Goal: Task Accomplishment & Management: Manage account settings

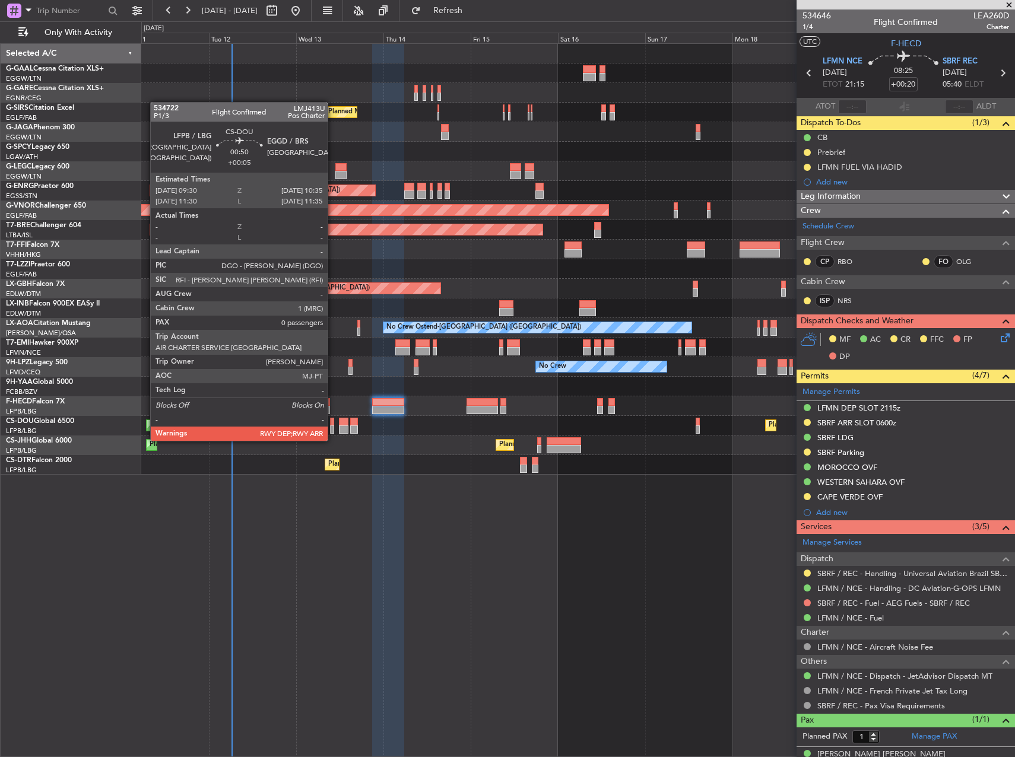
click at [333, 429] on div at bounding box center [332, 430] width 4 height 8
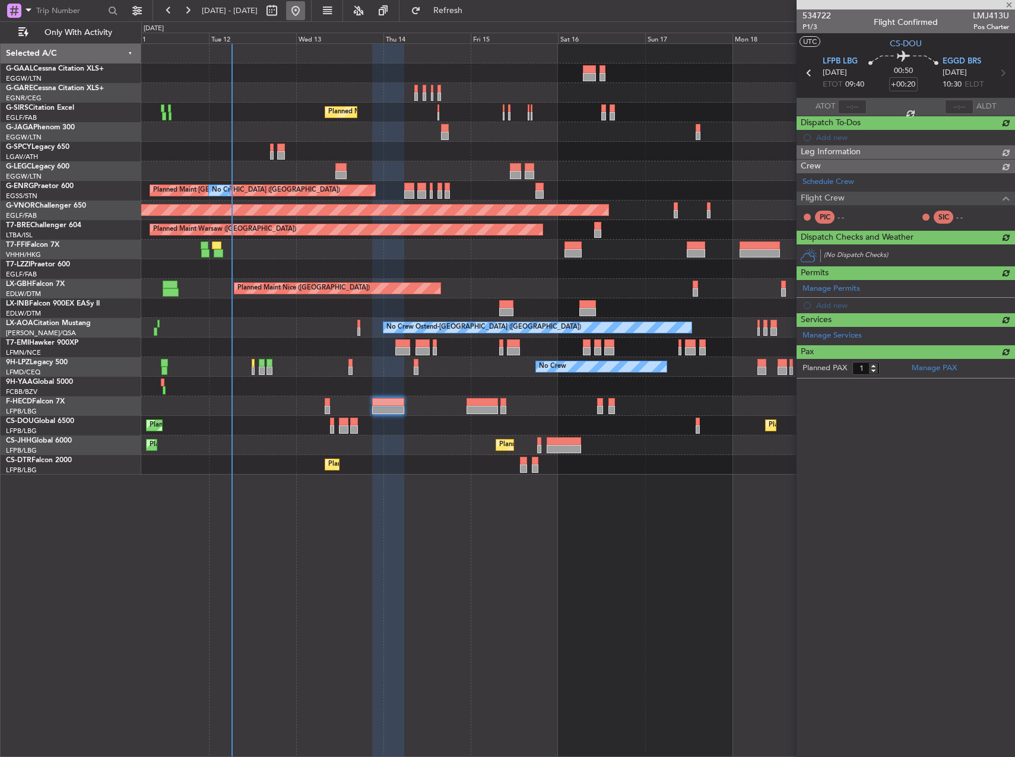
type input "+00:05"
type input "0"
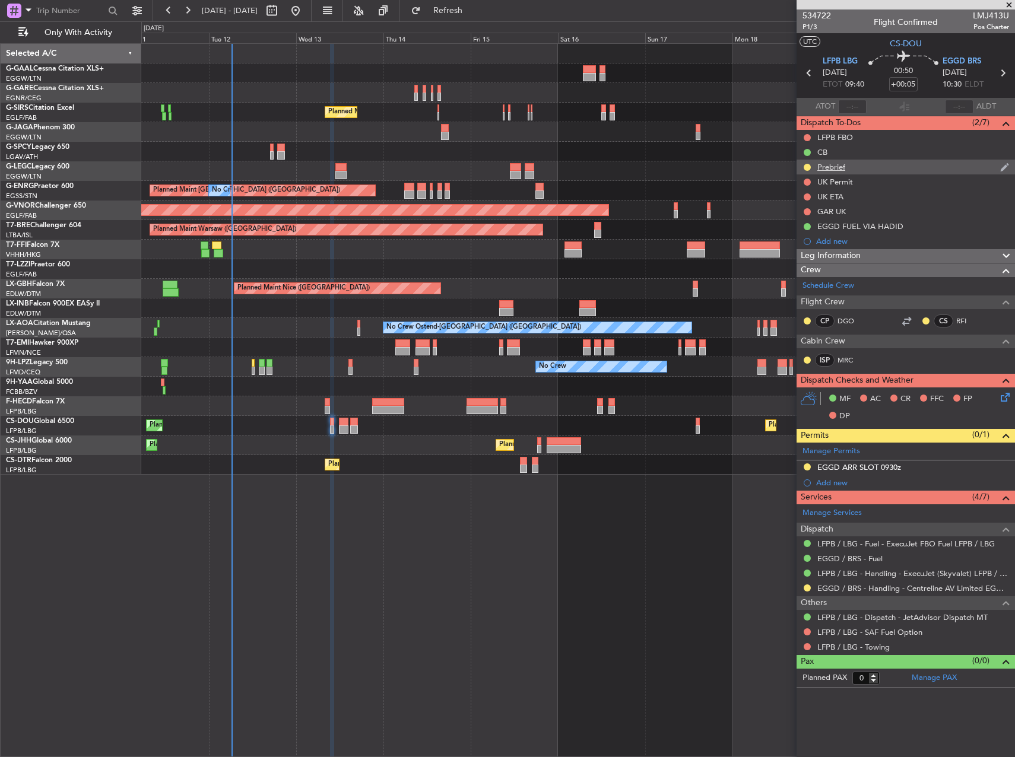
click at [830, 170] on div "Prebrief" at bounding box center [831, 167] width 28 height 10
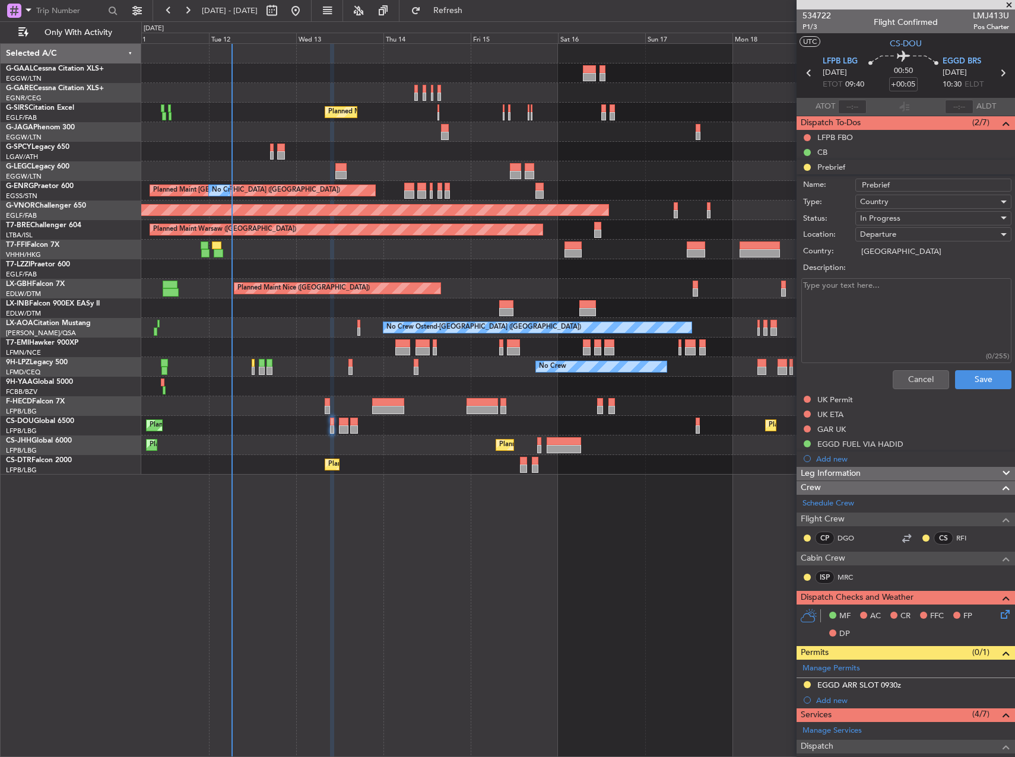
click at [890, 290] on textarea "Description:" at bounding box center [906, 320] width 210 height 85
paste textarea "26000lbs"
type textarea "26000lbs"
click at [883, 219] on span "In Progress" at bounding box center [880, 218] width 40 height 11
click at [898, 284] on span "Completed" at bounding box center [927, 278] width 139 height 18
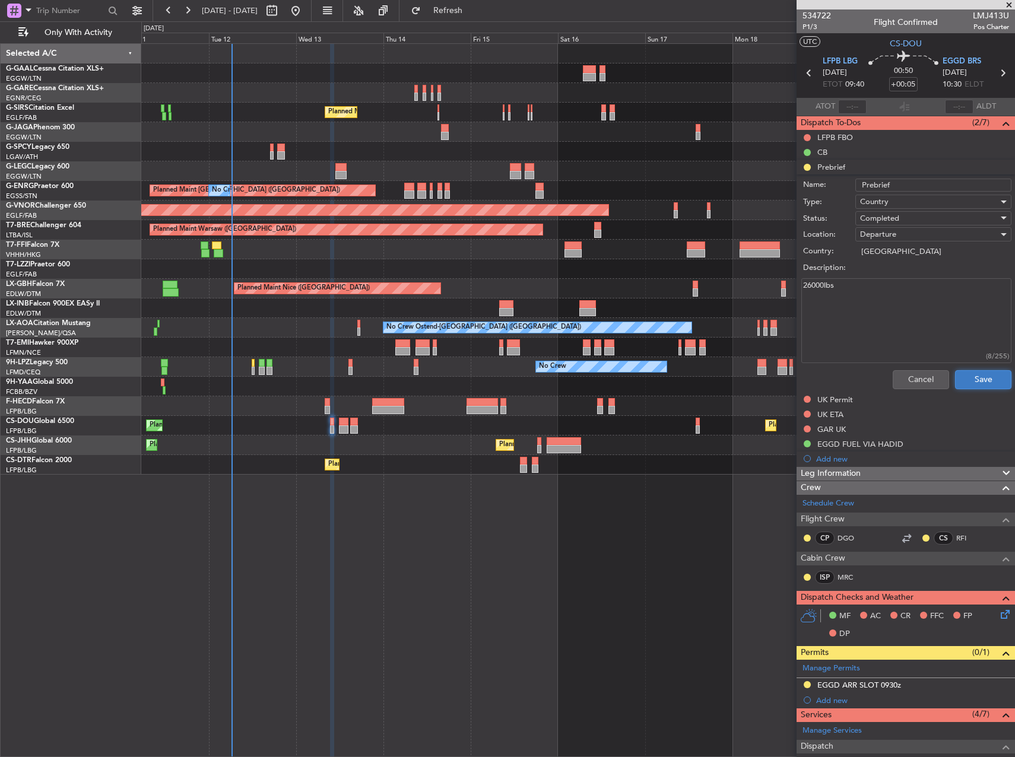
click at [977, 378] on button "Save" at bounding box center [983, 379] width 56 height 19
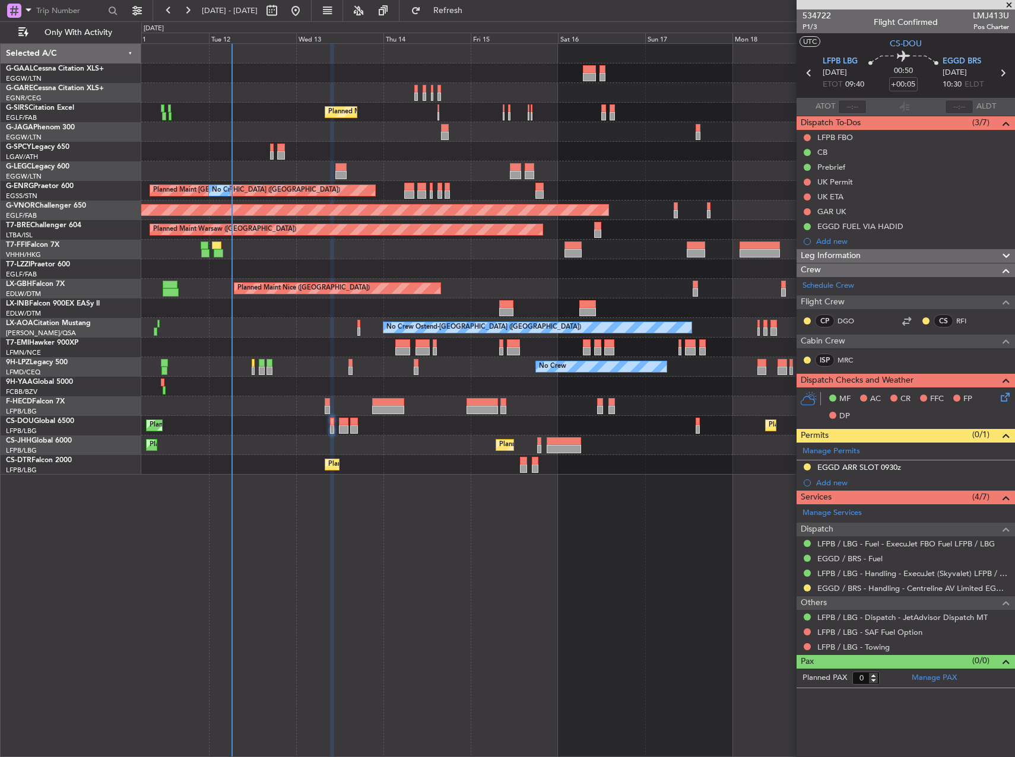
click at [544, 546] on div "No Crew Planned Maint [GEOGRAPHIC_DATA] ([GEOGRAPHIC_DATA]) A/C Unavailable [GE…" at bounding box center [578, 400] width 874 height 714
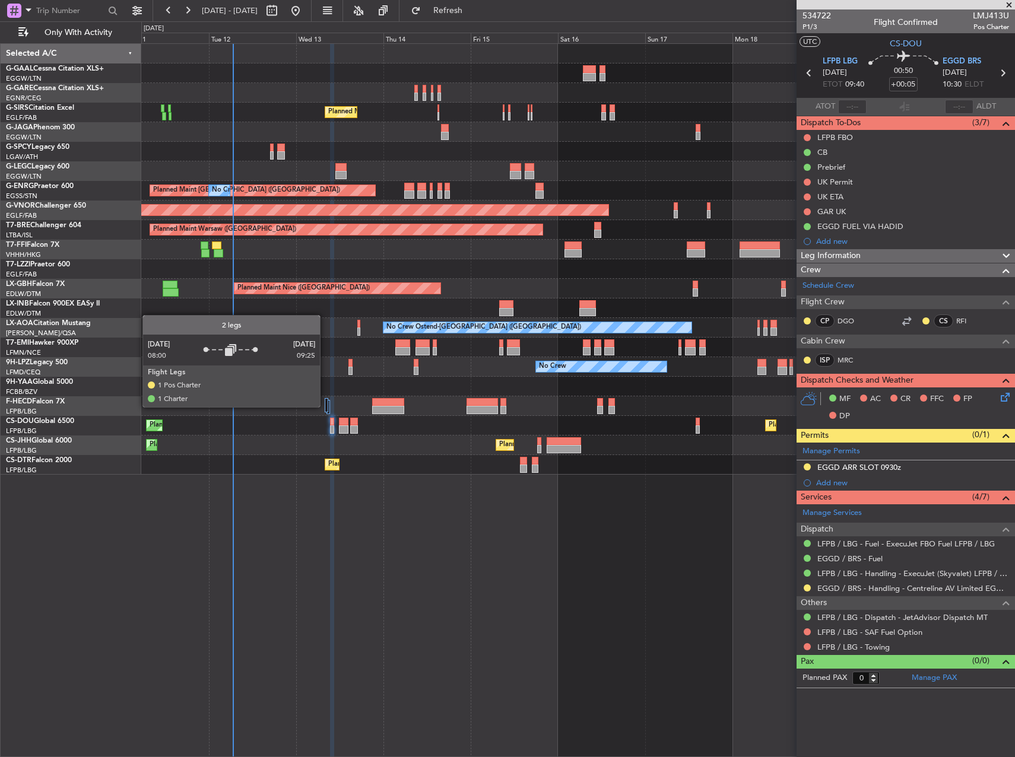
click at [325, 407] on div at bounding box center [327, 405] width 4 height 14
